Goal: Transaction & Acquisition: Purchase product/service

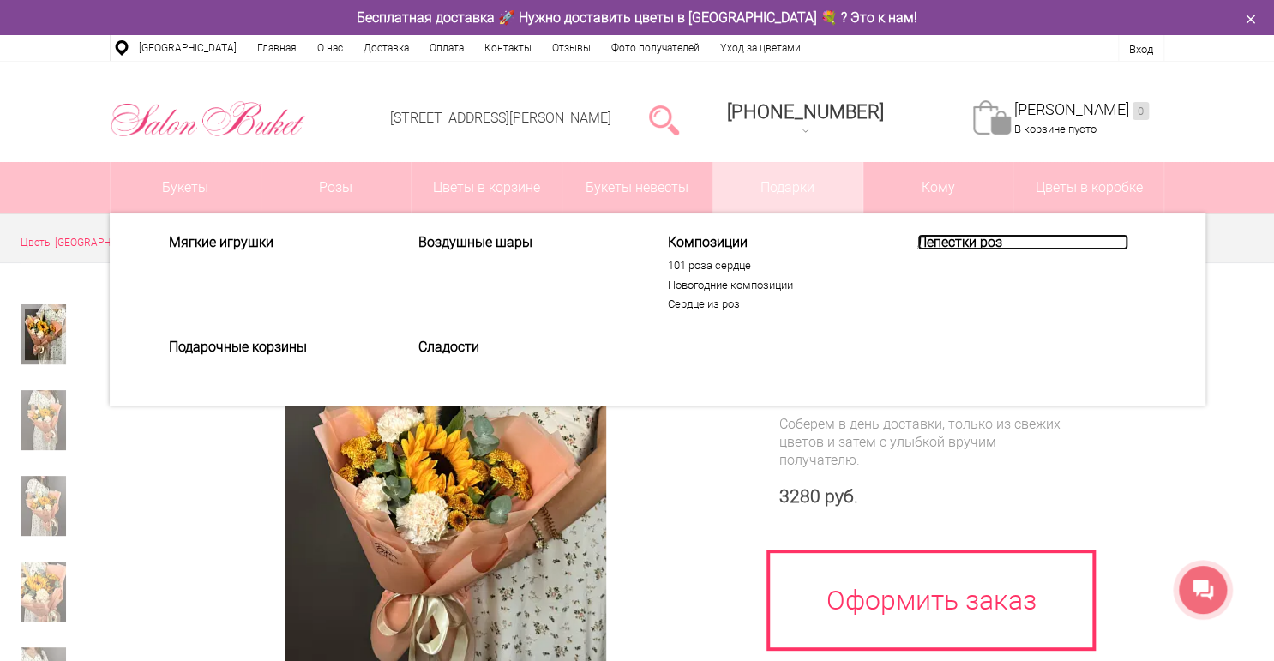
click at [926, 240] on link "Лепестки роз" at bounding box center [1022, 242] width 211 height 16
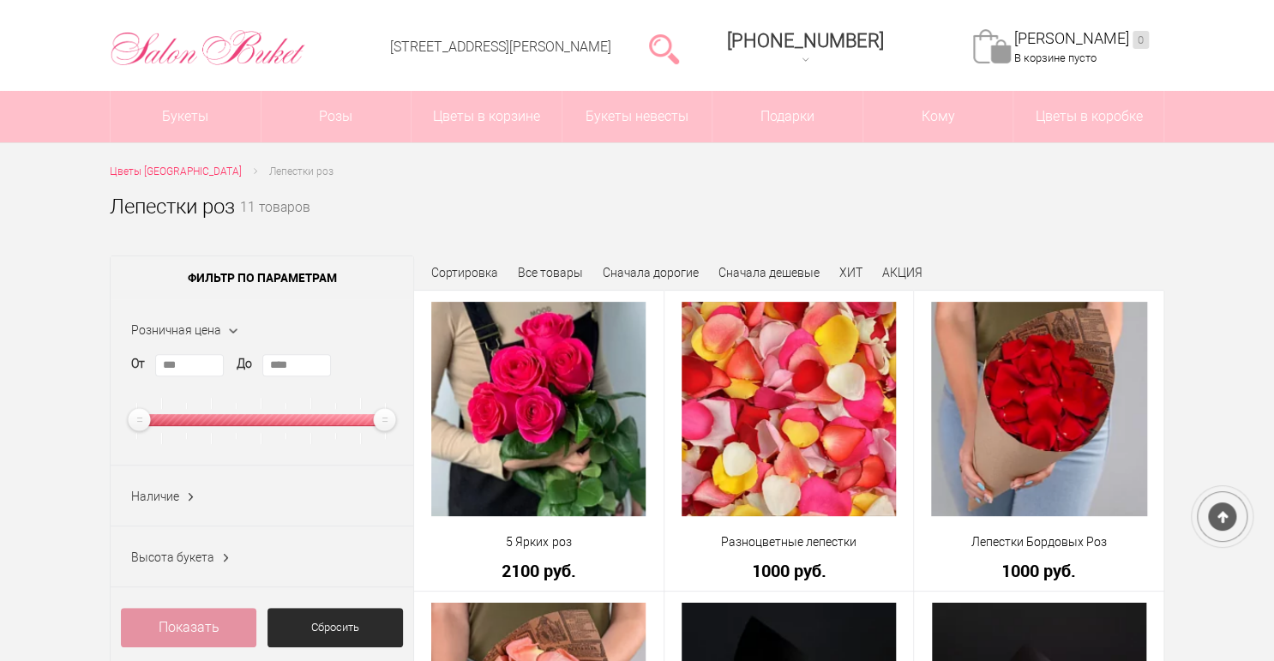
scroll to position [69, 0]
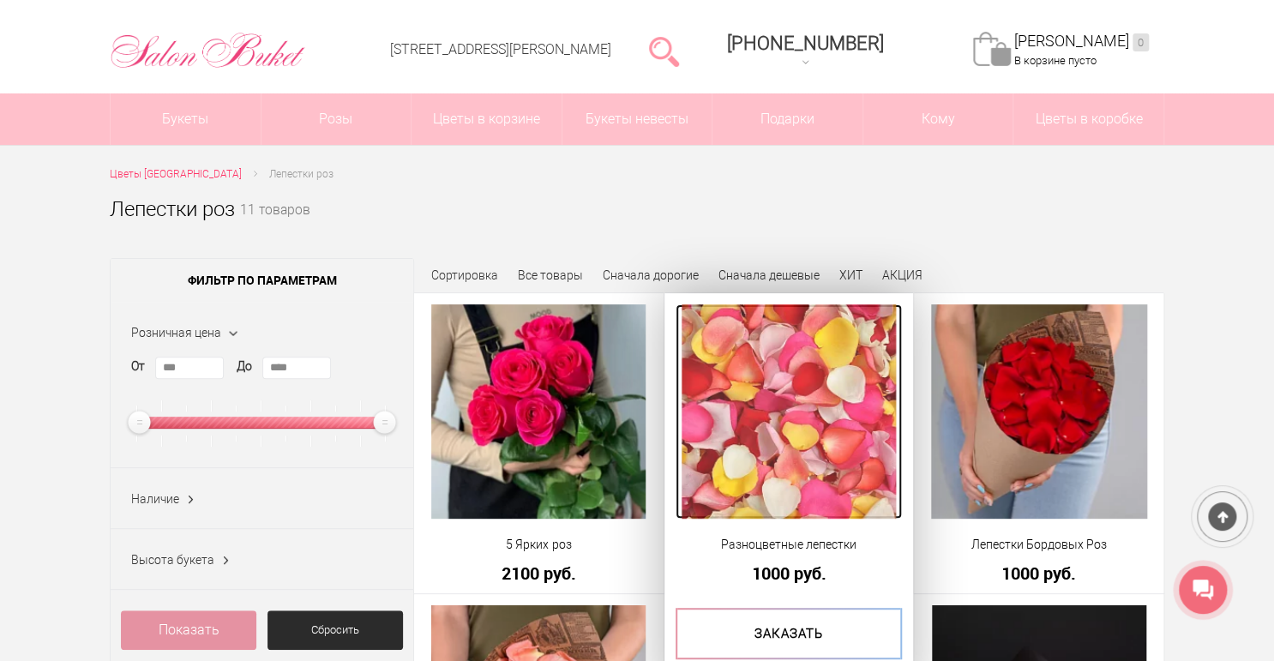
click at [746, 436] on img at bounding box center [788, 411] width 214 height 214
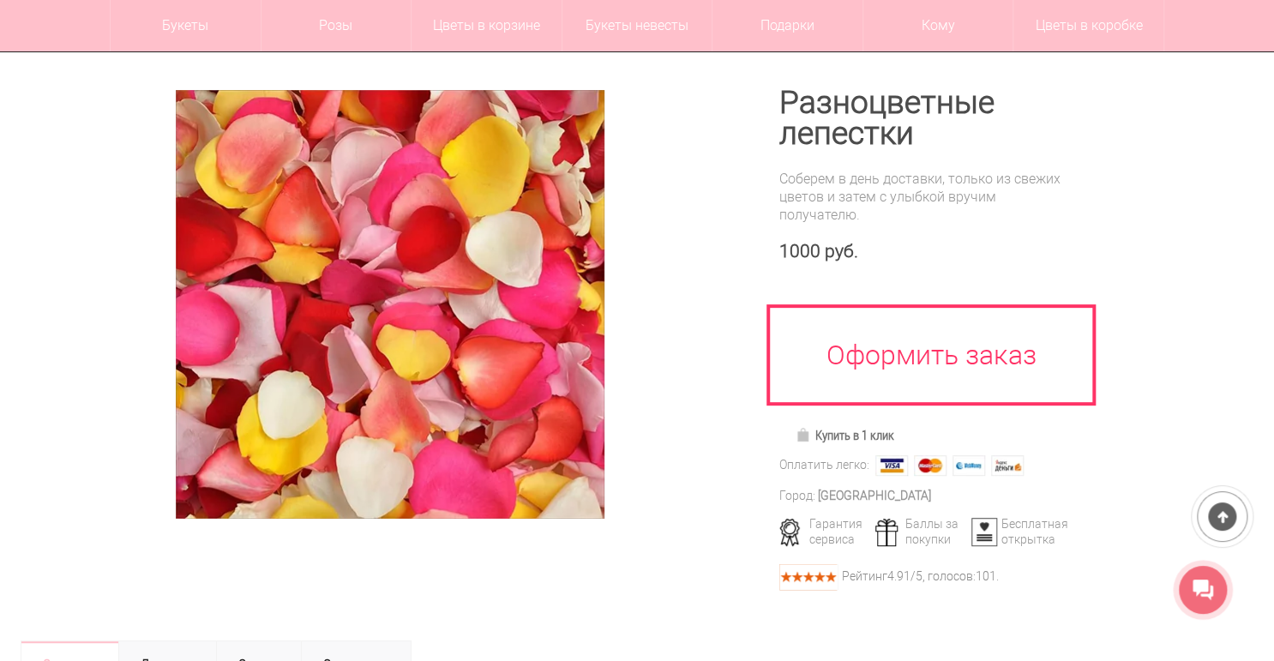
scroll to position [274, 0]
